Goal: Information Seeking & Learning: Find specific fact

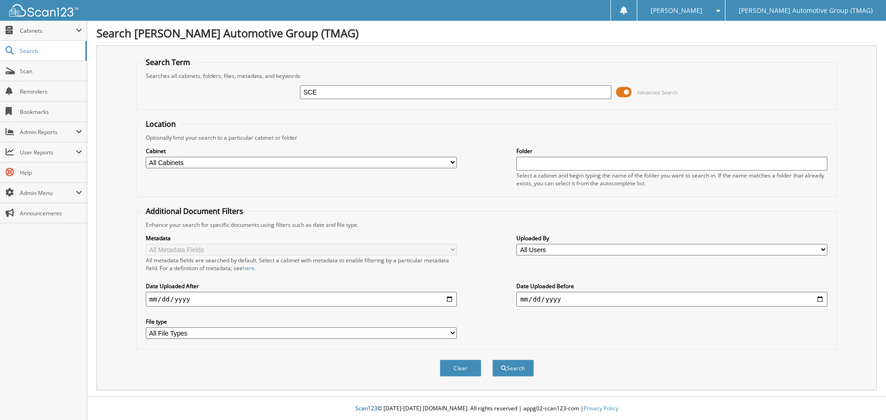
type input "SCE"
click at [492, 360] on button "Search" at bounding box center [513, 368] width 42 height 17
click at [45, 51] on span "Search" at bounding box center [50, 51] width 61 height 8
type input "Edison"
click at [492, 360] on button "Search" at bounding box center [513, 368] width 42 height 17
